Goal: Task Accomplishment & Management: Manage account settings

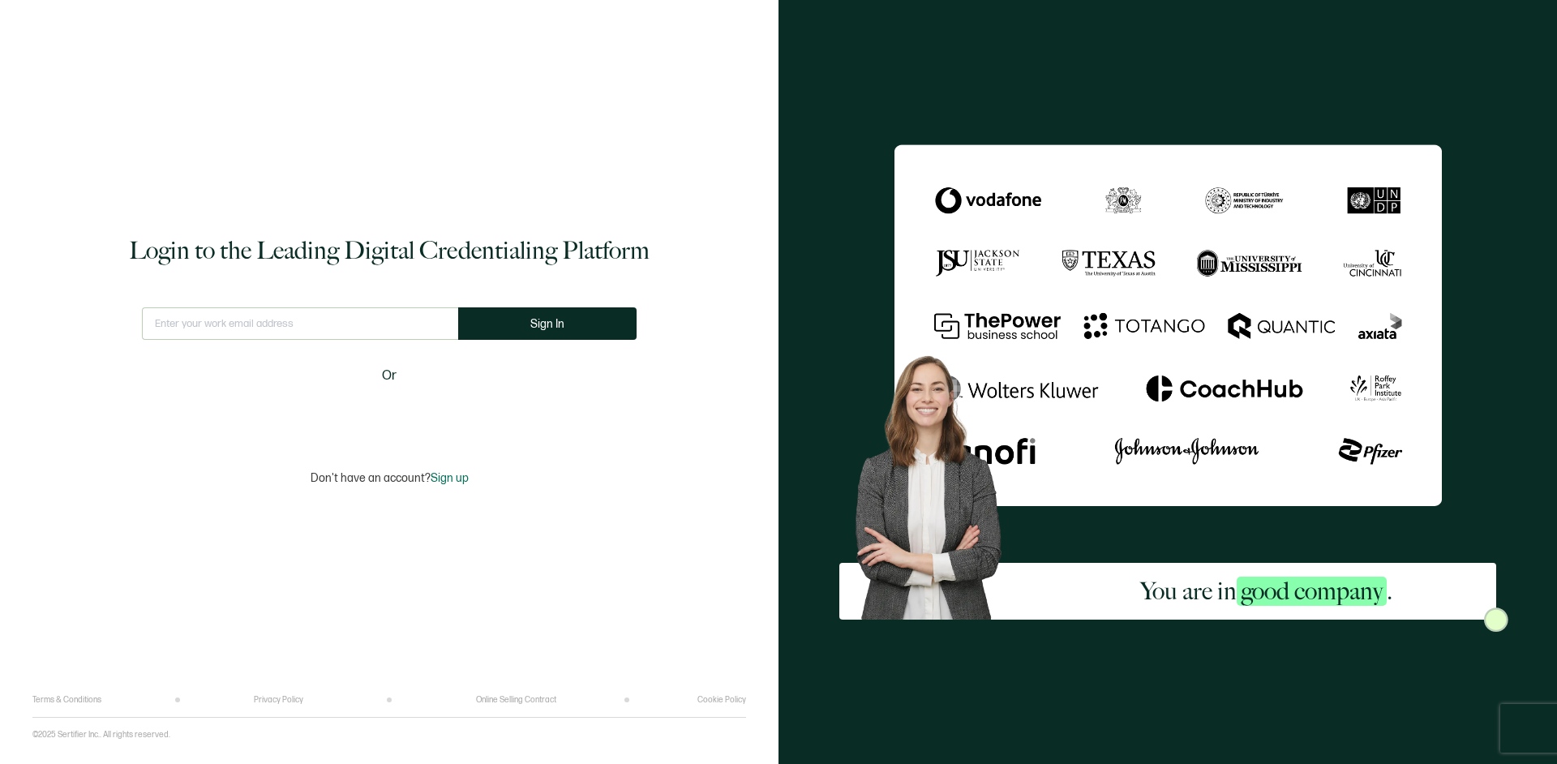
click at [197, 335] on input "text" at bounding box center [300, 323] width 316 height 32
type input "[EMAIL_ADDRESS][DOMAIN_NAME]"
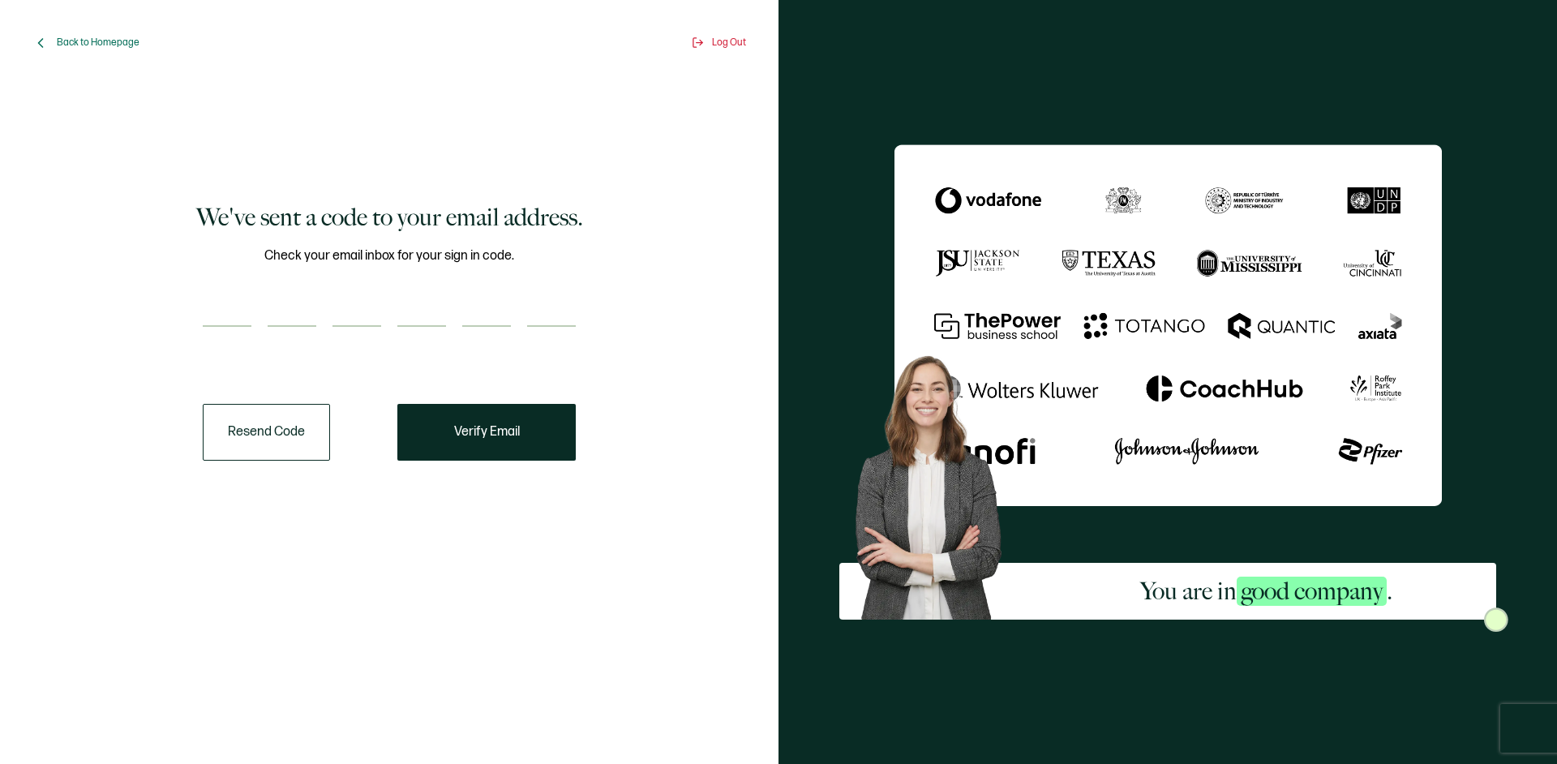
click at [239, 316] on input "number" at bounding box center [227, 310] width 49 height 32
paste input "2"
type input "2"
type input "4"
type input "2"
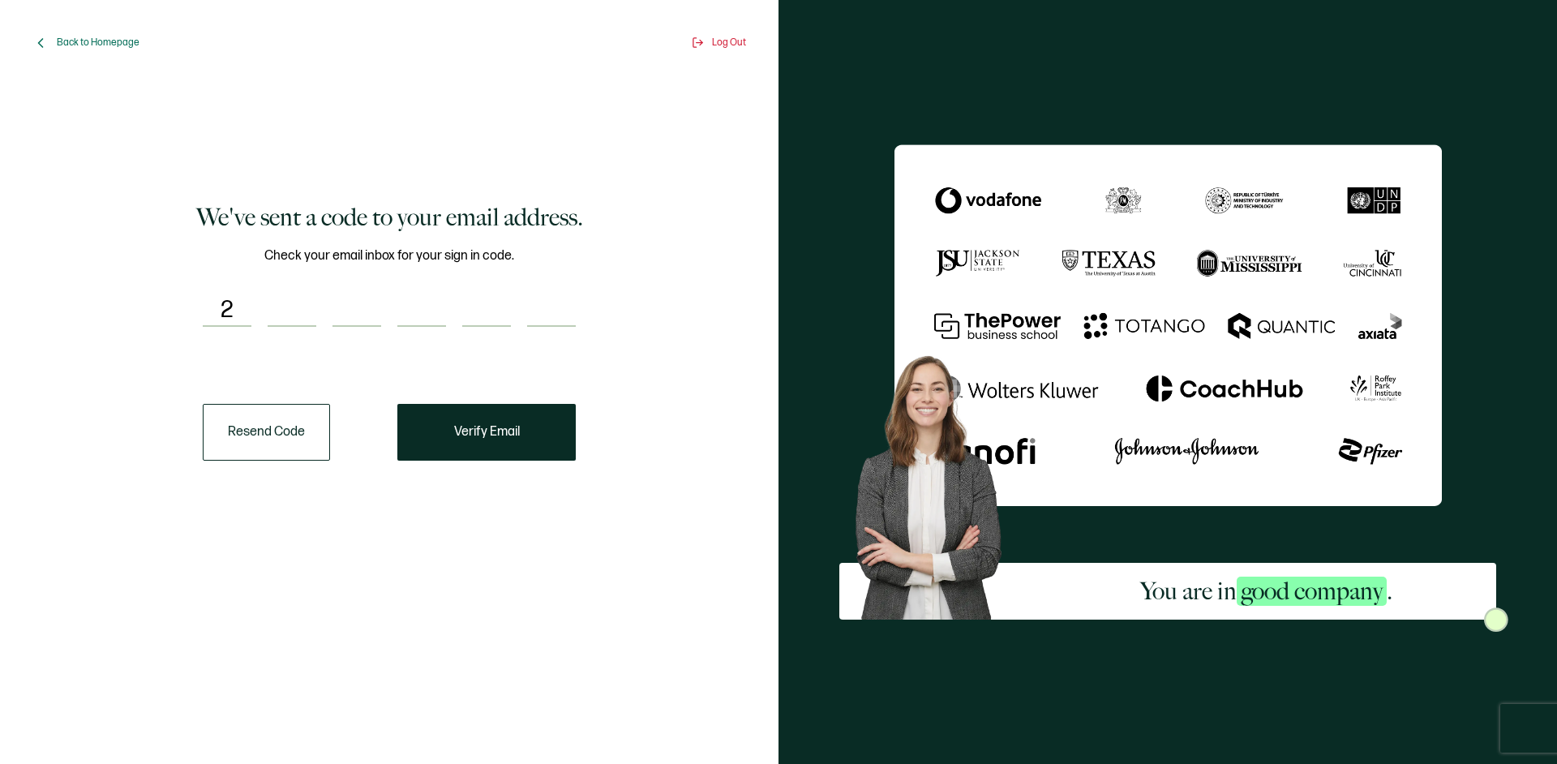
type input "7"
type input "1"
type input "4"
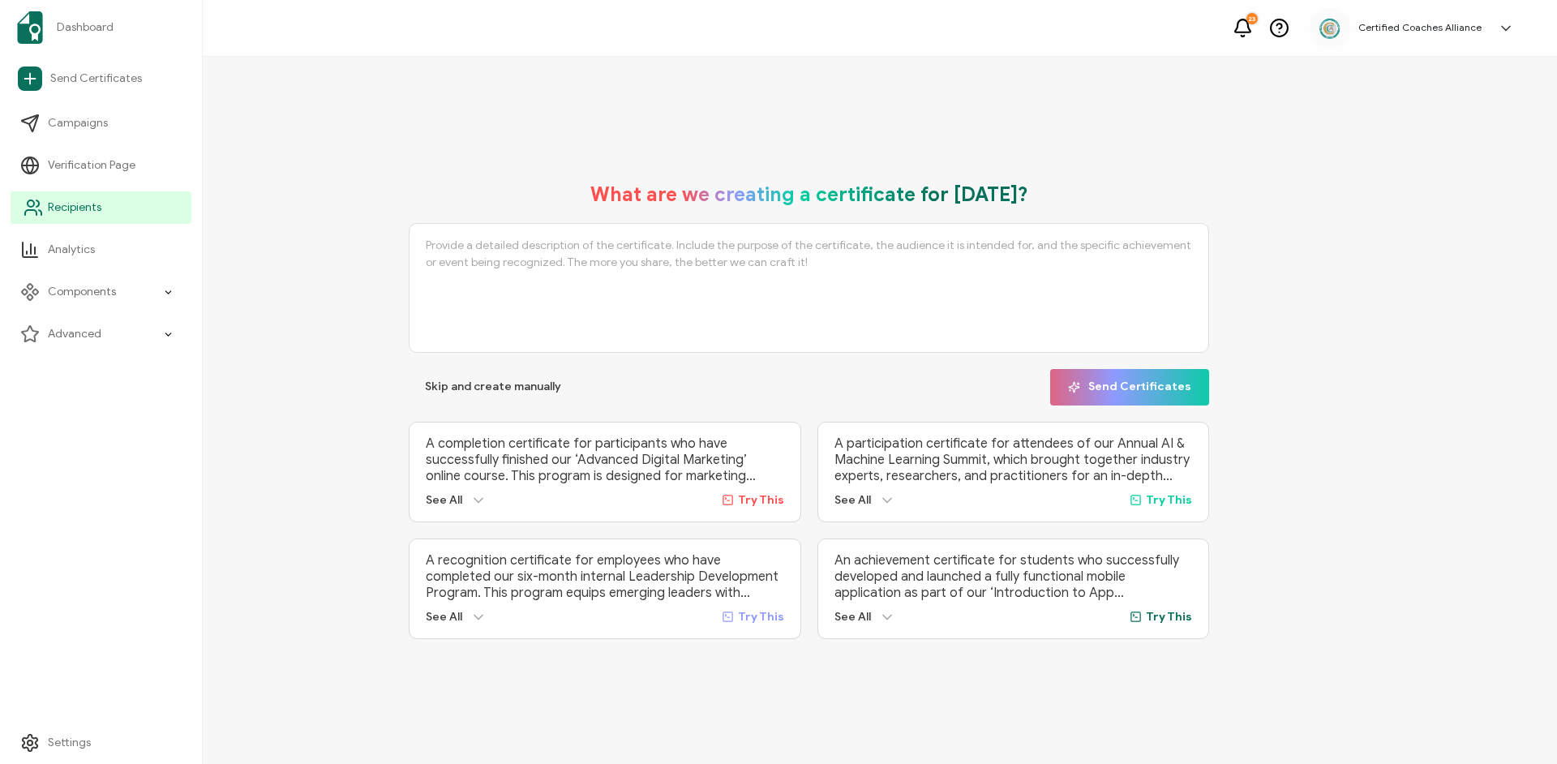
click at [48, 209] on span "Recipients" at bounding box center [75, 207] width 54 height 16
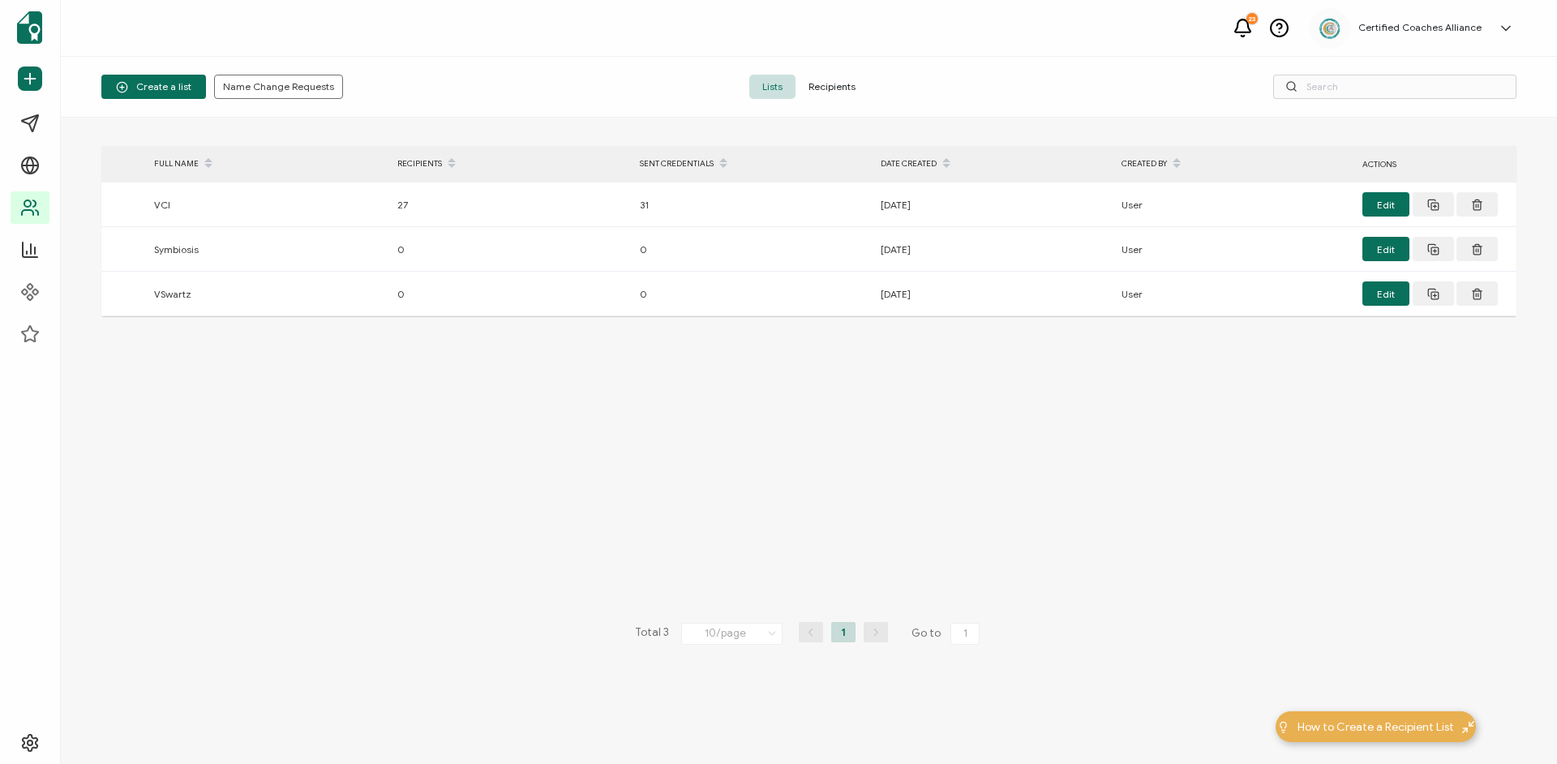
click at [829, 86] on span "Recipients" at bounding box center [832, 87] width 73 height 24
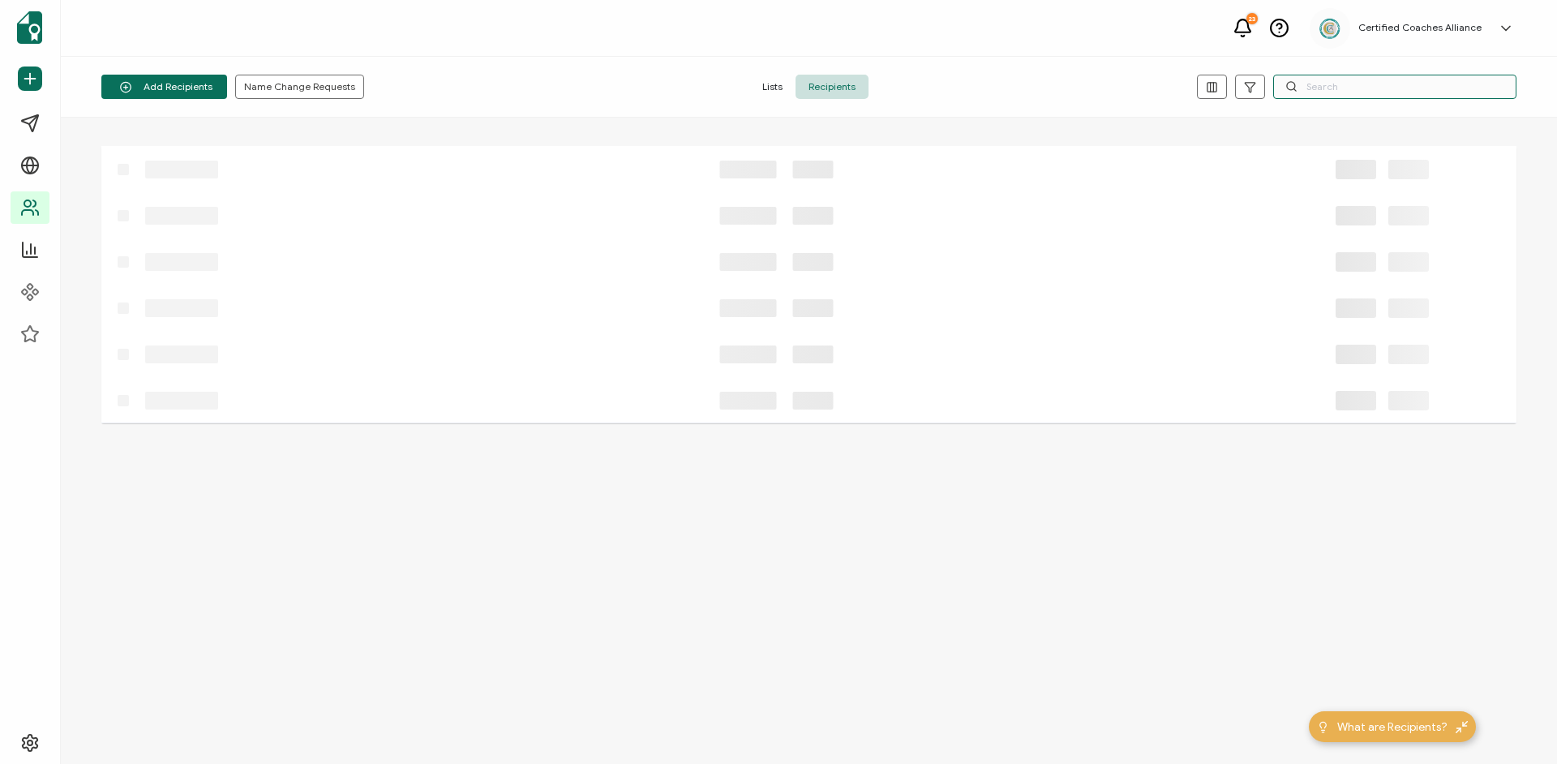
click at [1335, 88] on input "text" at bounding box center [1394, 87] width 243 height 24
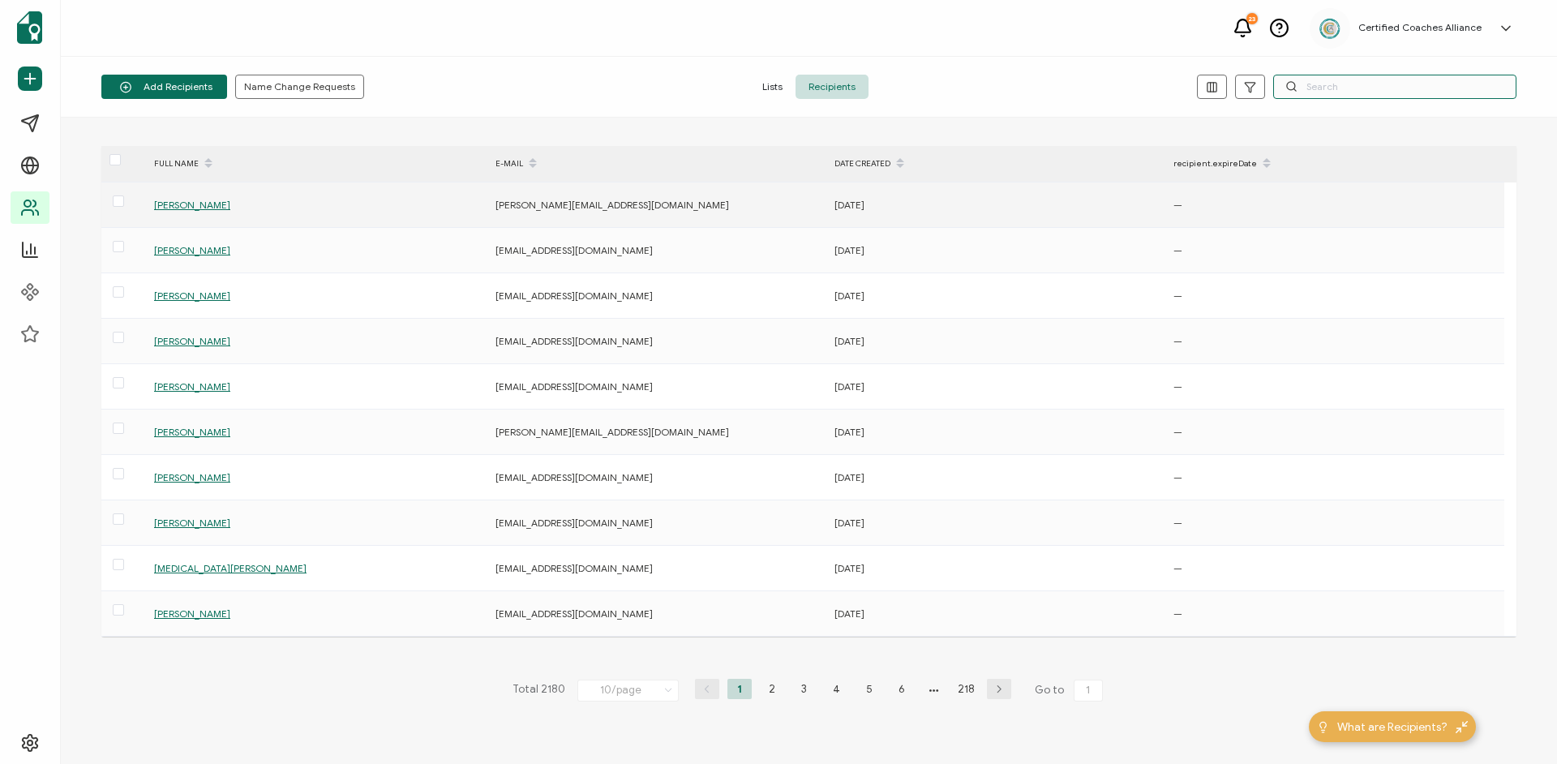
paste input "242714"
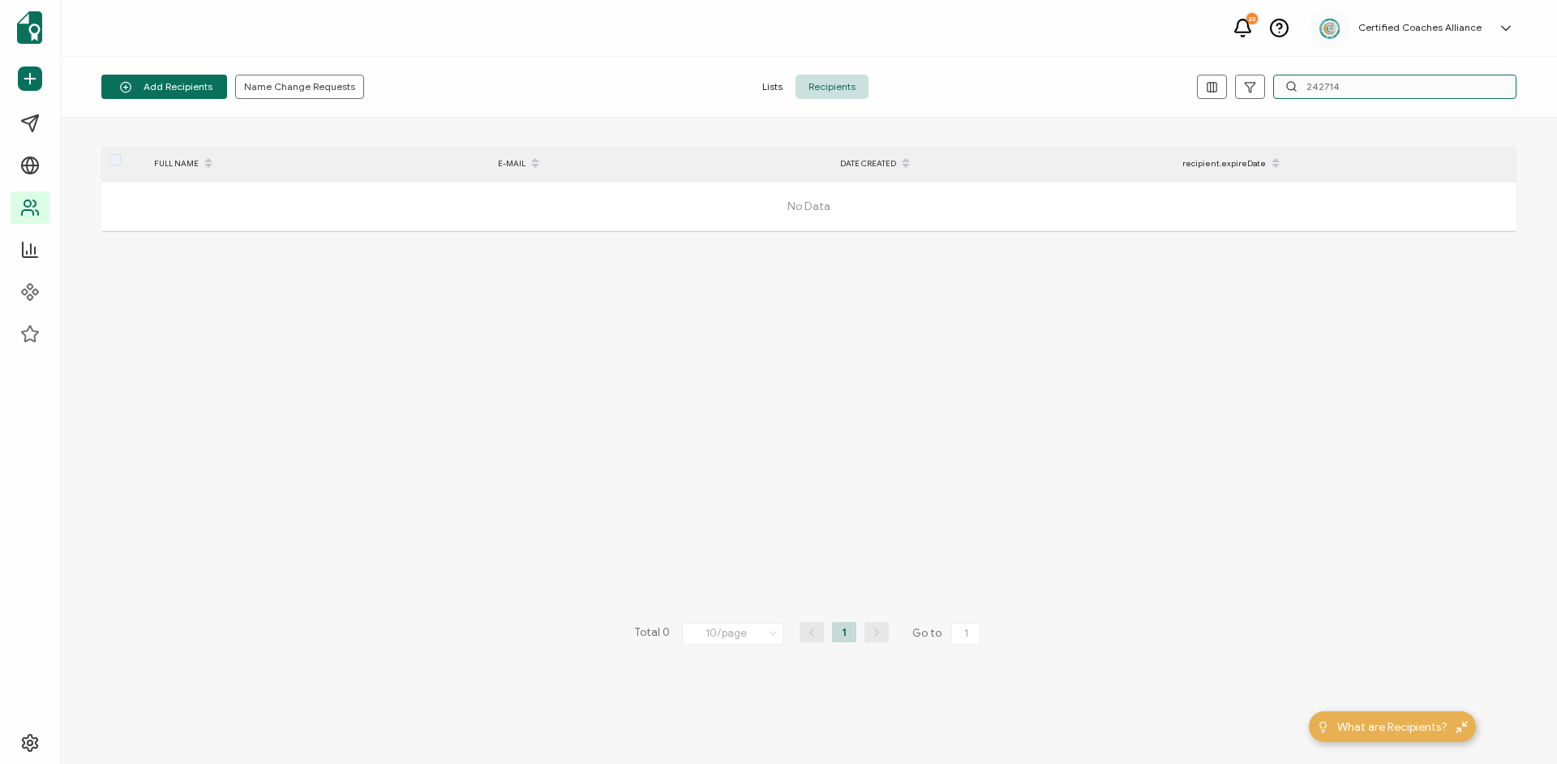
click at [1340, 88] on input "242714" at bounding box center [1394, 87] width 243 height 24
paste input "[EMAIL_ADDRESS][DOMAIN_NAME]"
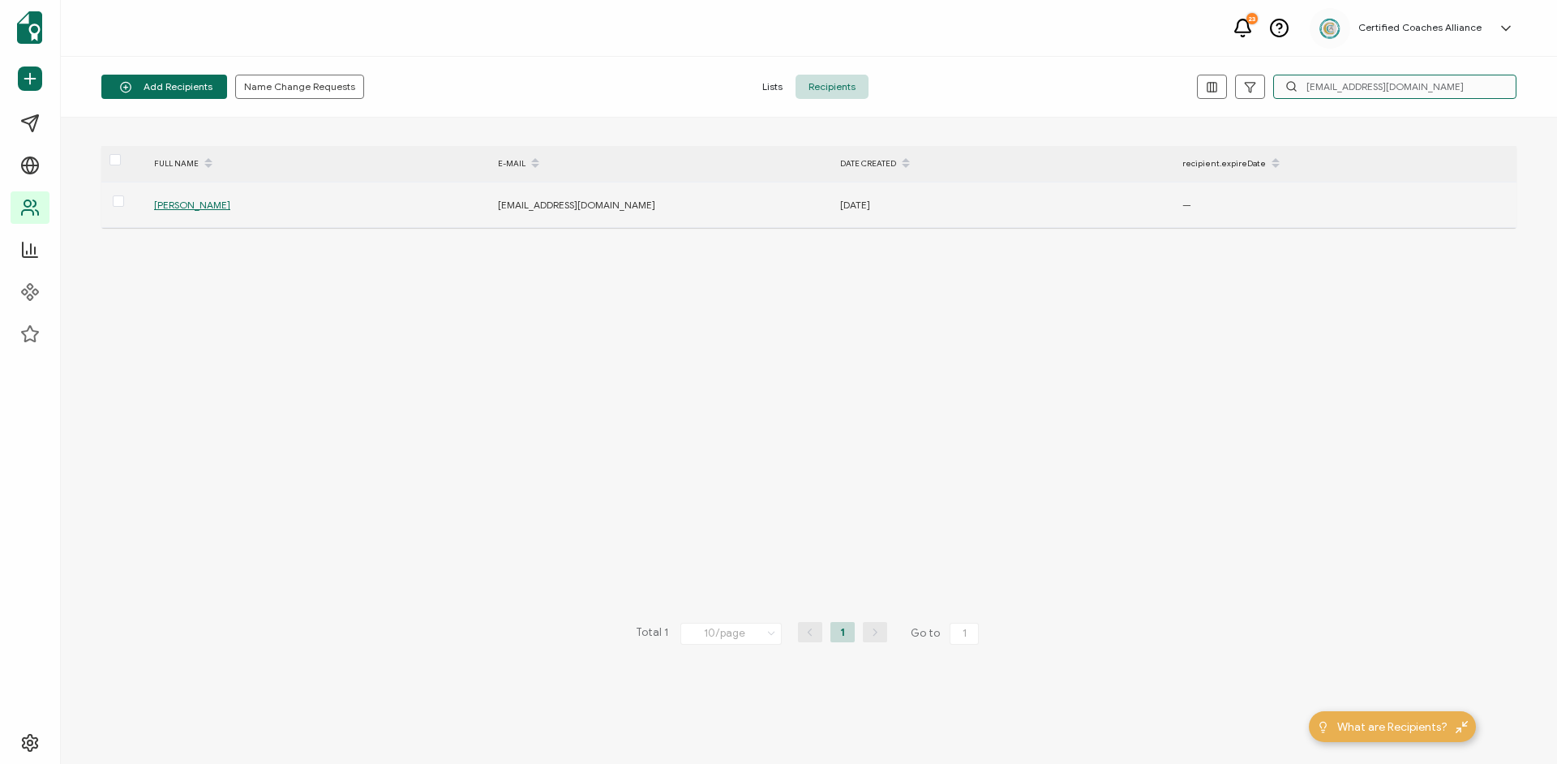
type input "[EMAIL_ADDRESS][DOMAIN_NAME]"
click at [174, 200] on span "[PERSON_NAME]" at bounding box center [192, 205] width 76 height 12
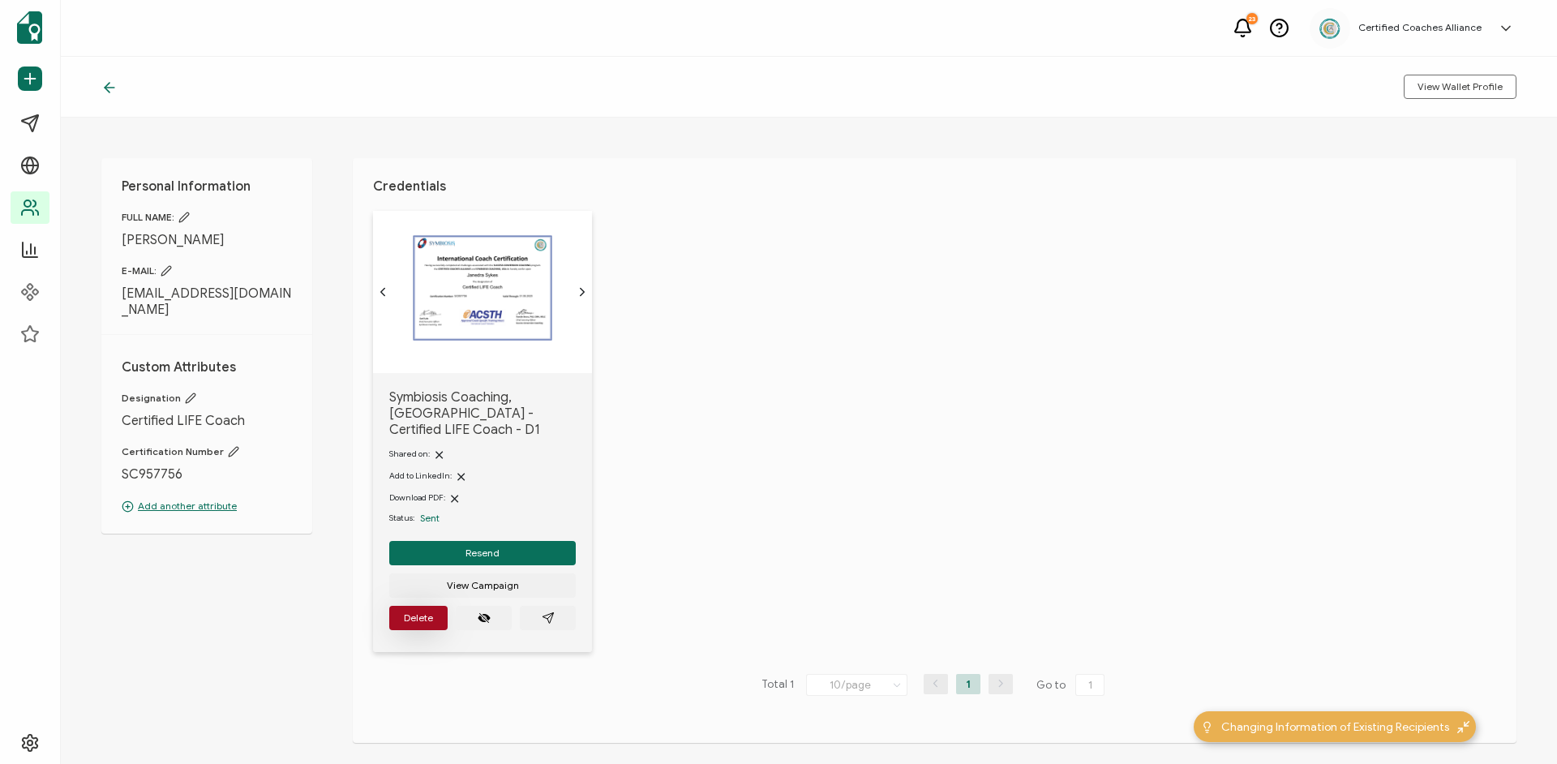
click at [414, 613] on span "Delete" at bounding box center [418, 618] width 29 height 10
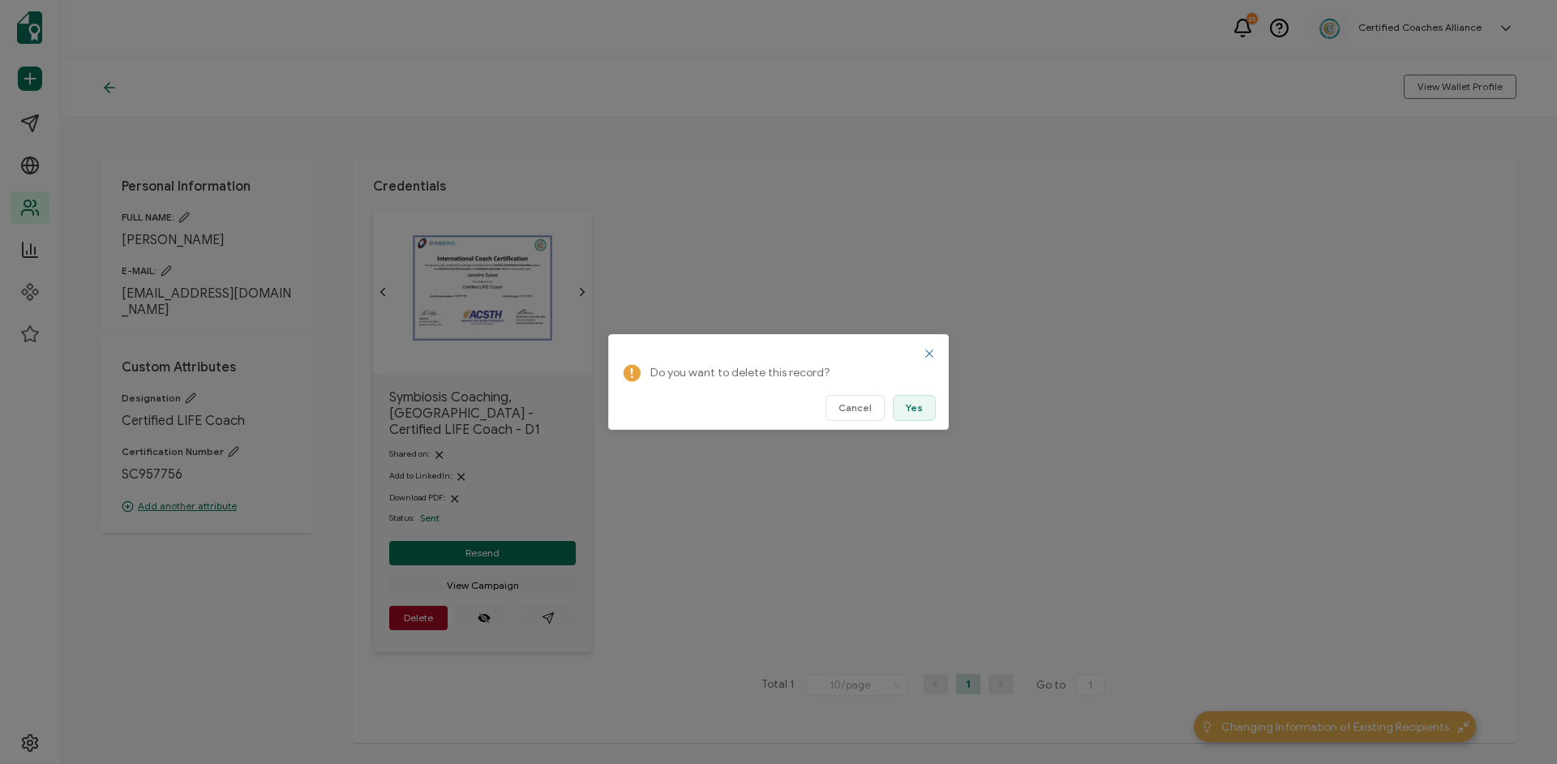
click at [910, 413] on span "Yes" at bounding box center [914, 408] width 17 height 10
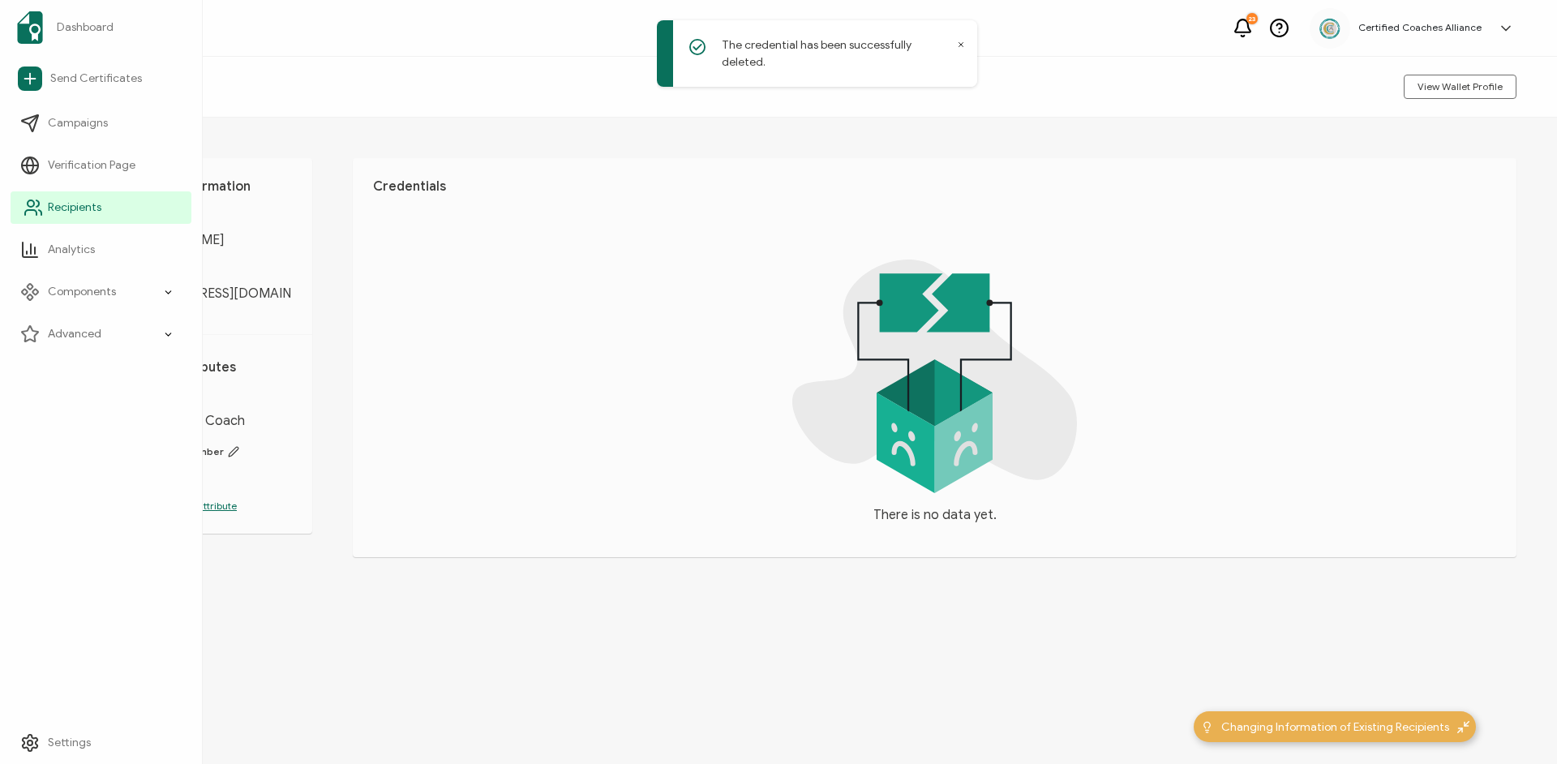
click at [71, 213] on span "Recipients" at bounding box center [75, 207] width 54 height 16
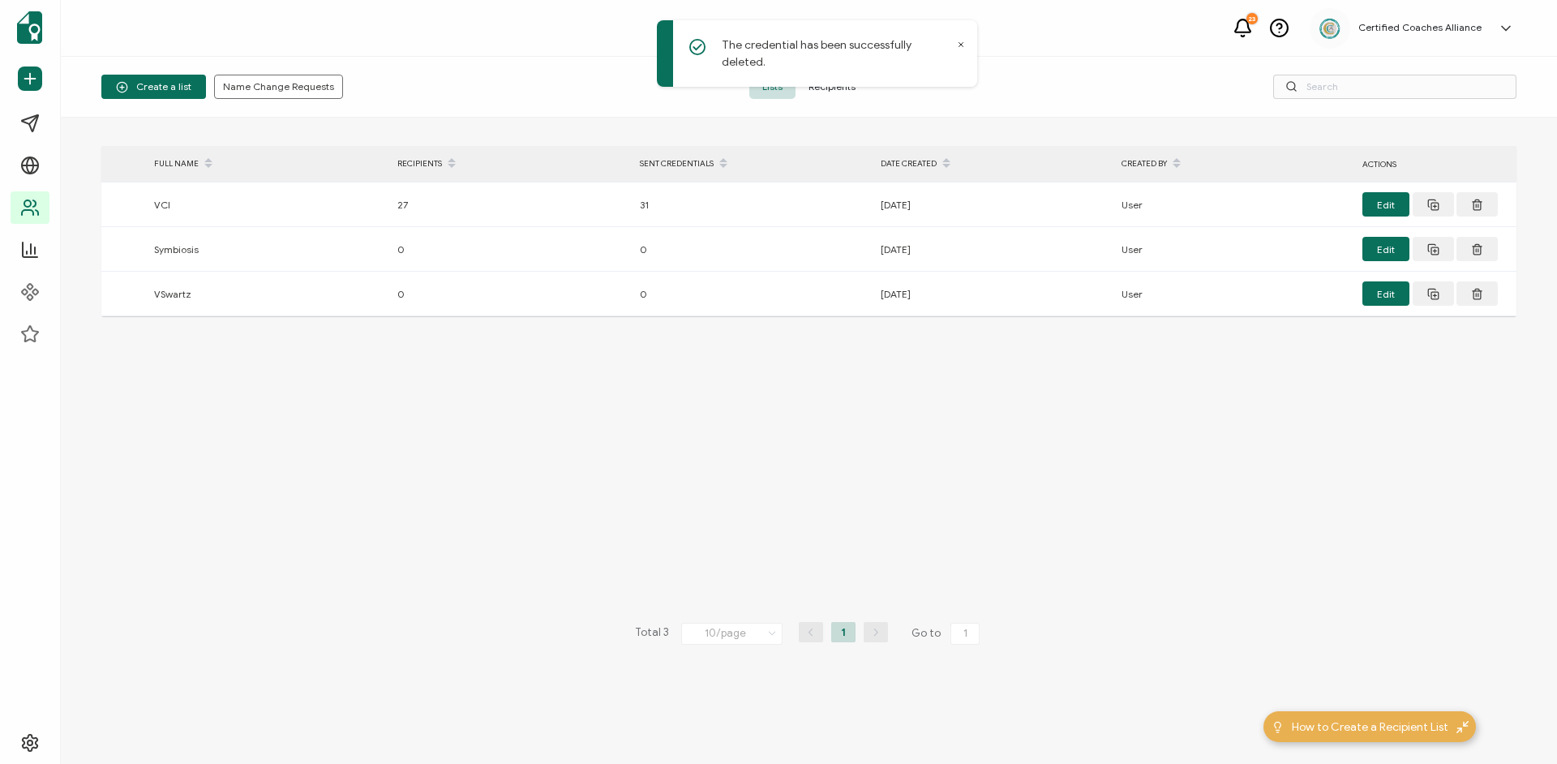
click at [846, 88] on span "Recipients" at bounding box center [832, 87] width 73 height 24
